Goal: Task Accomplishment & Management: Manage account settings

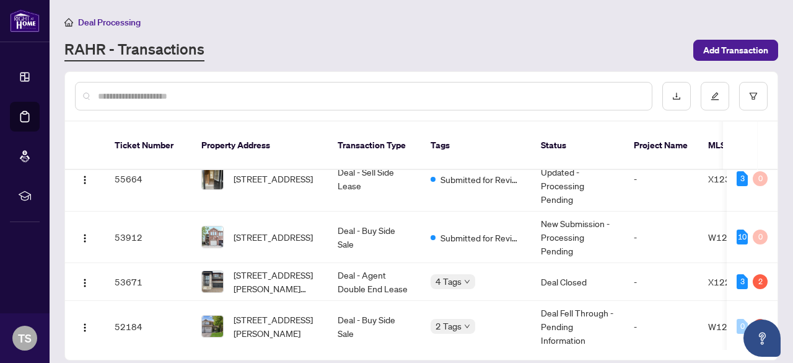
scroll to position [37, 0]
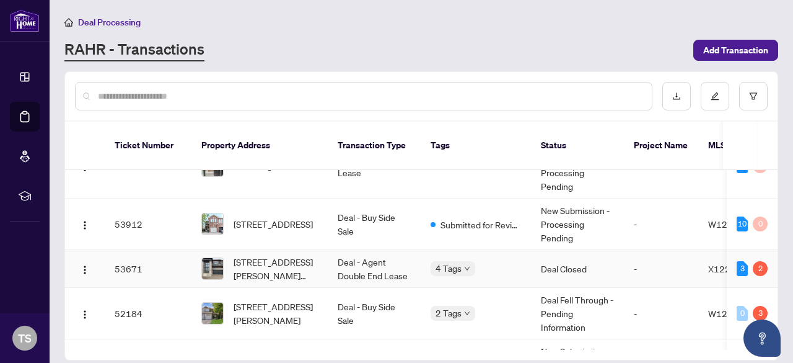
click at [646, 256] on td "-" at bounding box center [661, 269] width 74 height 38
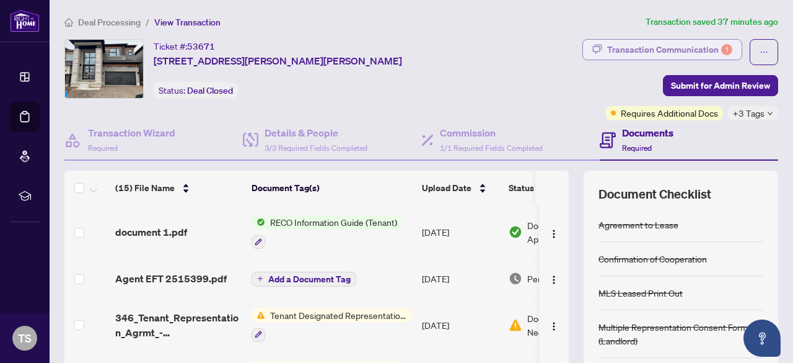
click at [694, 42] on div "Transaction Communication 1" at bounding box center [669, 50] width 125 height 20
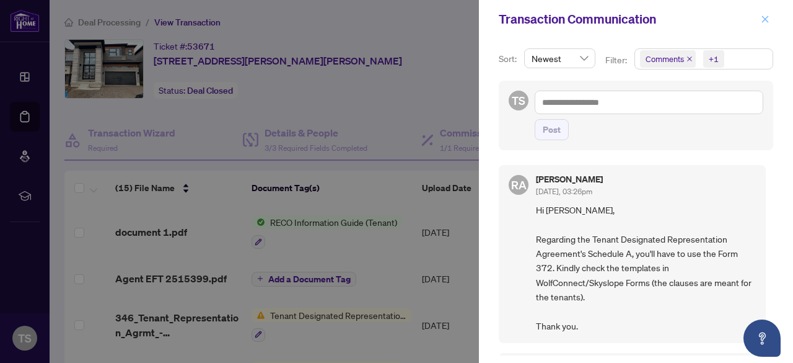
click at [772, 15] on button "button" at bounding box center [765, 19] width 16 height 15
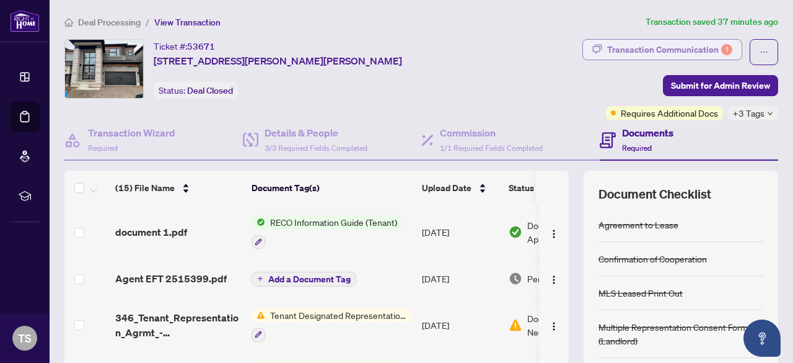
click at [626, 49] on div "Transaction Communication 1" at bounding box center [669, 50] width 125 height 20
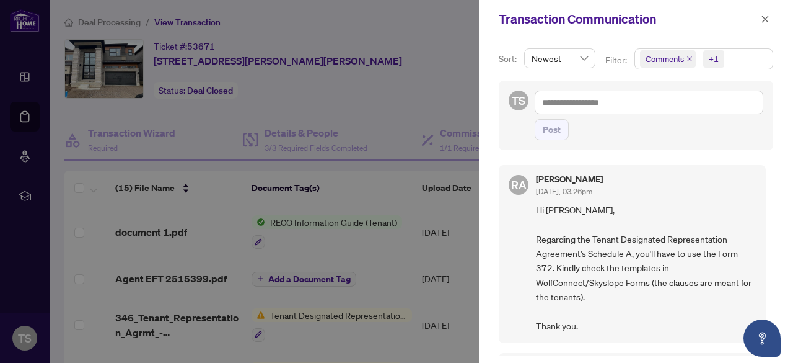
click at [127, 23] on div at bounding box center [396, 181] width 793 height 363
click at [770, 20] on icon "close" at bounding box center [765, 19] width 9 height 9
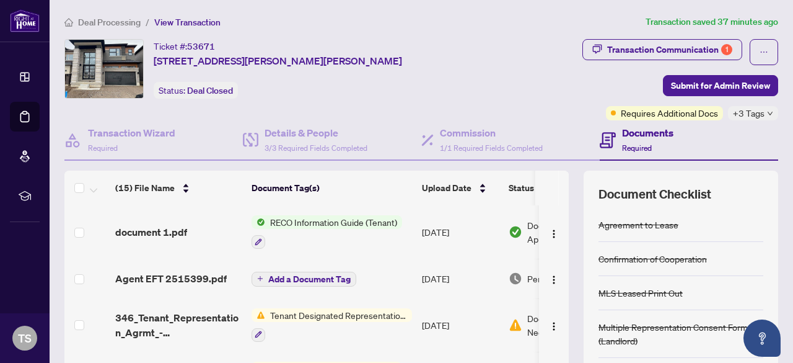
click at [108, 24] on span "Deal Processing" at bounding box center [109, 22] width 63 height 11
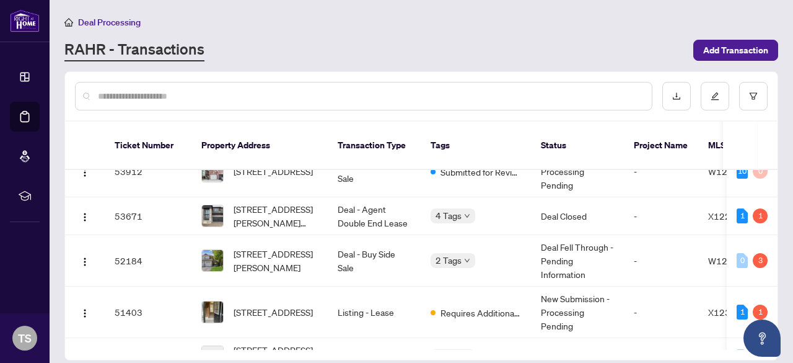
scroll to position [94, 0]
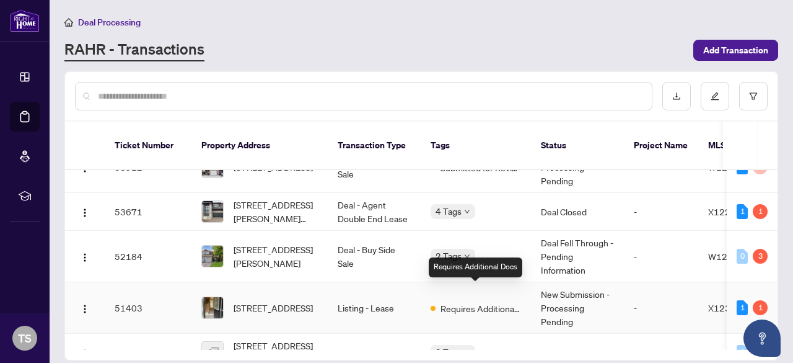
click at [432, 306] on span at bounding box center [433, 308] width 5 height 5
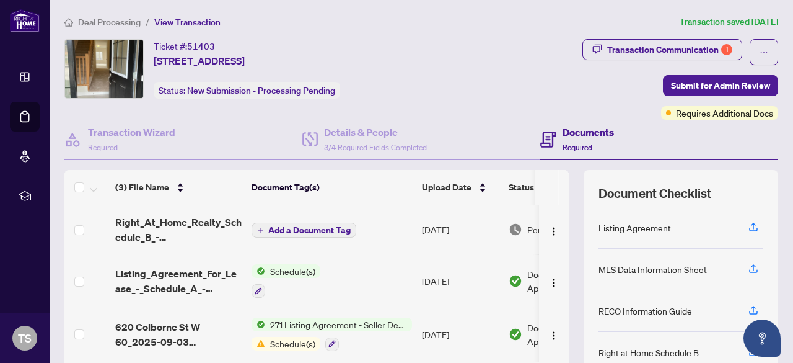
scroll to position [98, 0]
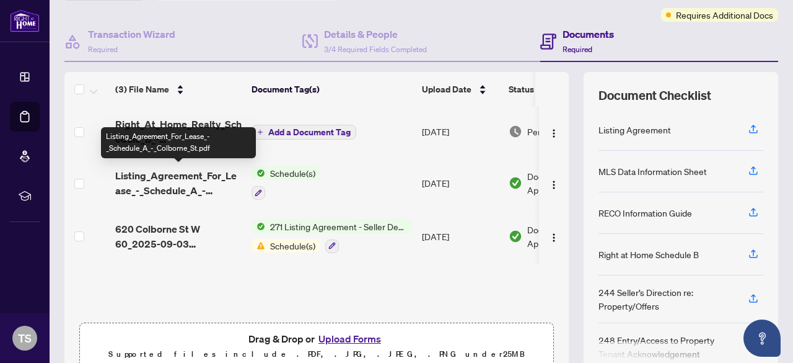
click at [182, 183] on span "Listing_Agreement_For_Lease_-_Schedule_A_-_Colborne_St.pdf" at bounding box center [178, 183] width 126 height 30
